Goal: Transaction & Acquisition: Purchase product/service

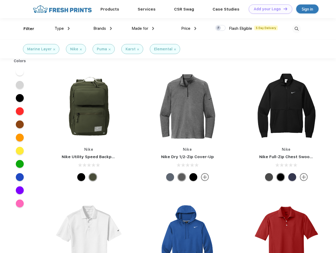
click at [268, 9] on link "Add your Logo Design Tool" at bounding box center [269, 8] width 43 height 9
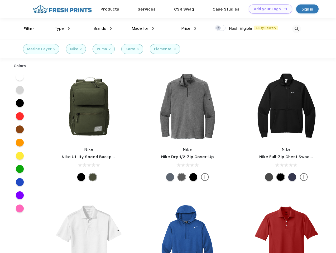
click at [0, 0] on div "Design Tool" at bounding box center [0, 0] width 0 height 0
click at [283, 9] on link "Add your Logo Design Tool" at bounding box center [269, 8] width 43 height 9
click at [25, 29] on div "Filter" at bounding box center [28, 29] width 11 height 6
click at [62, 28] on span "Type" at bounding box center [59, 28] width 9 height 5
click at [103, 28] on span "Brands" at bounding box center [99, 28] width 13 height 5
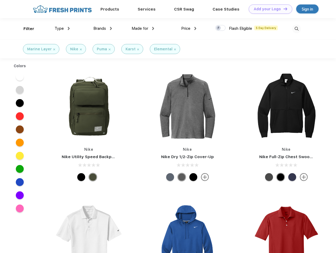
click at [143, 28] on span "Made for" at bounding box center [139, 28] width 17 height 5
click at [189, 28] on span "Price" at bounding box center [185, 28] width 9 height 5
click at [220, 28] on div at bounding box center [220, 28] width 10 height 6
click at [218, 28] on input "checkbox" at bounding box center [216, 26] width 3 height 3
click at [296, 29] on img at bounding box center [296, 29] width 9 height 9
